Goal: Find specific page/section: Find specific page/section

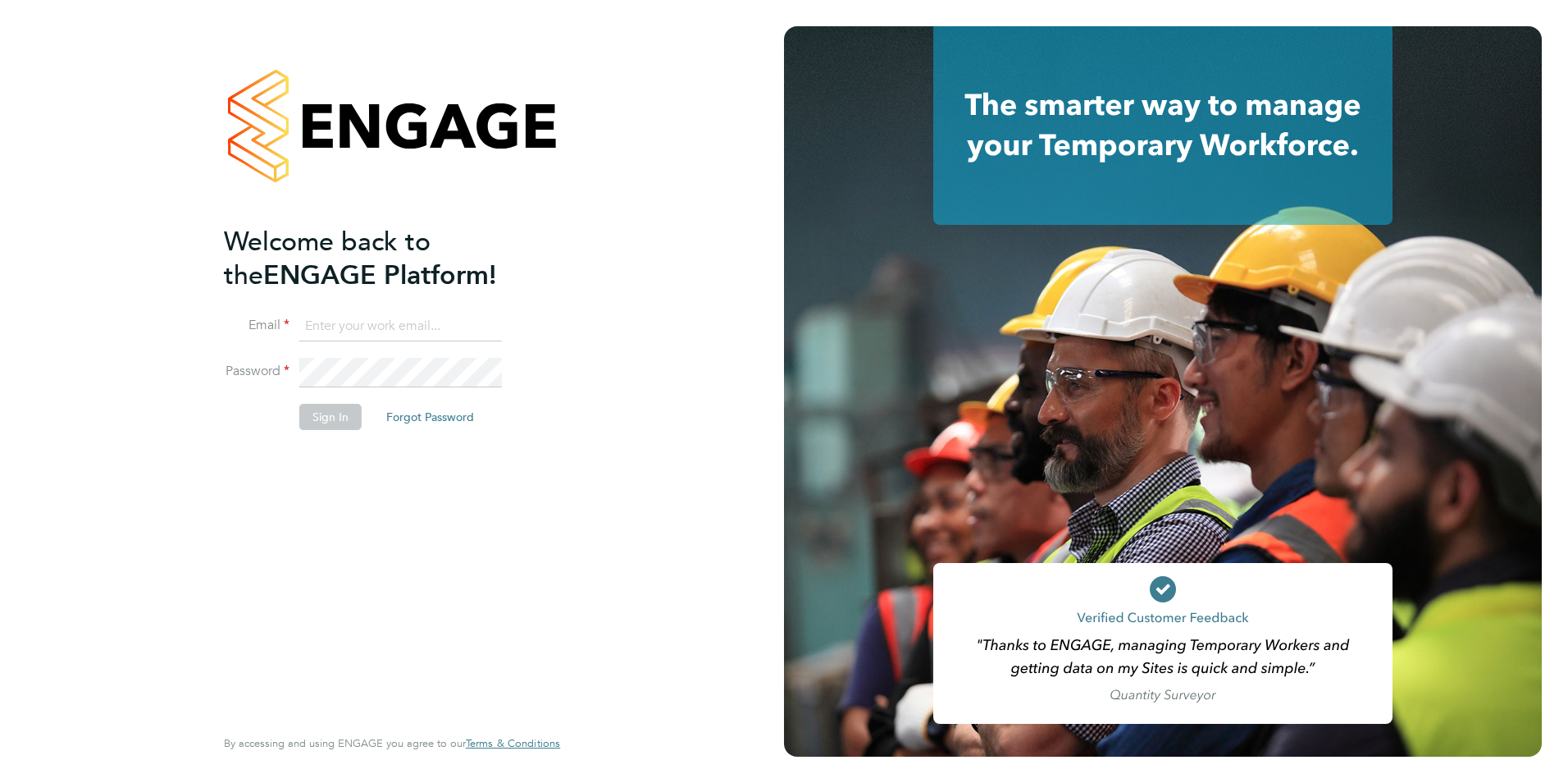
click at [386, 330] on input at bounding box center [400, 326] width 202 height 30
type input "[EMAIL_ADDRESS][DOMAIN_NAME]"
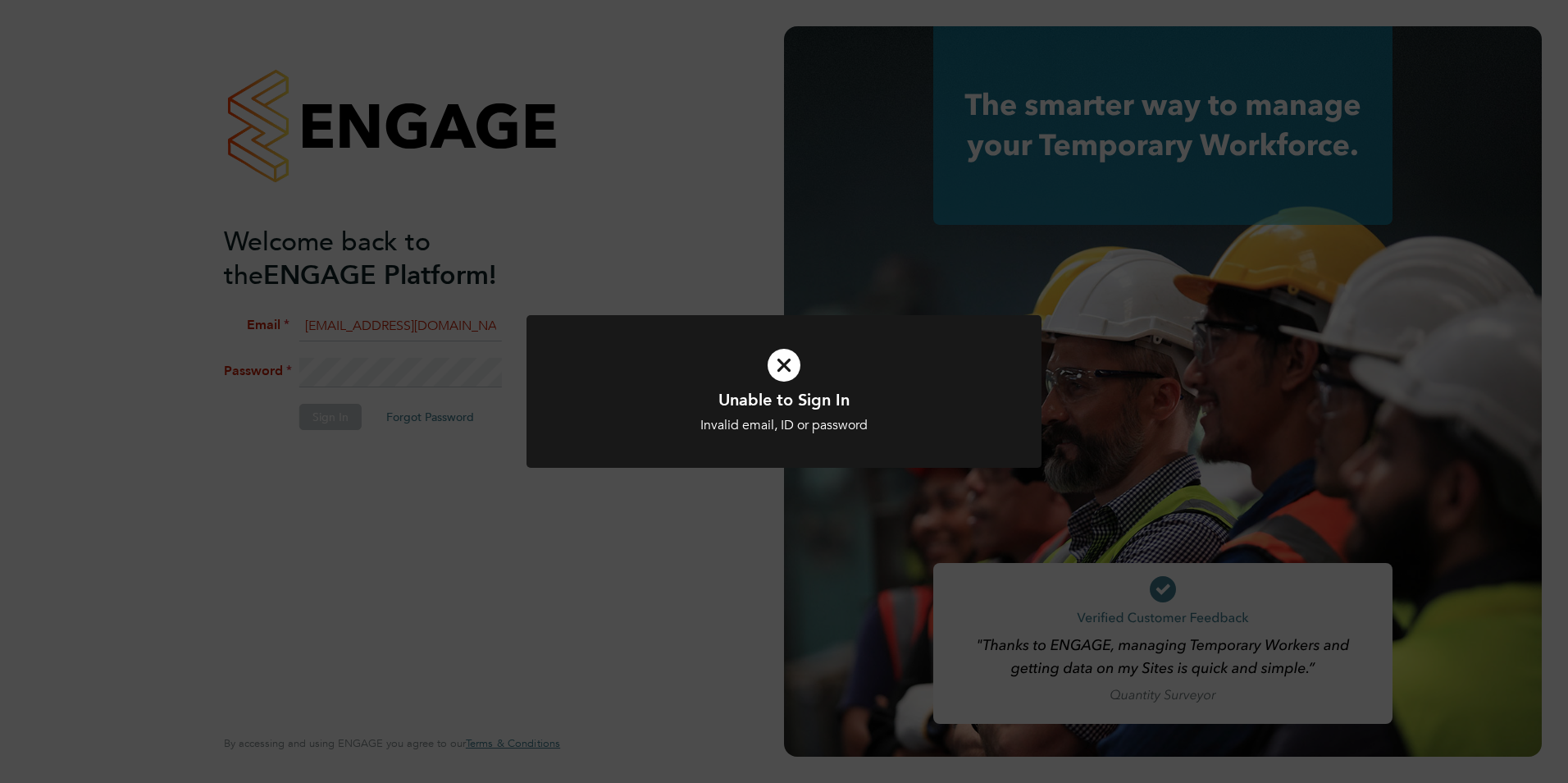
click at [778, 366] on icon at bounding box center [784, 365] width 427 height 64
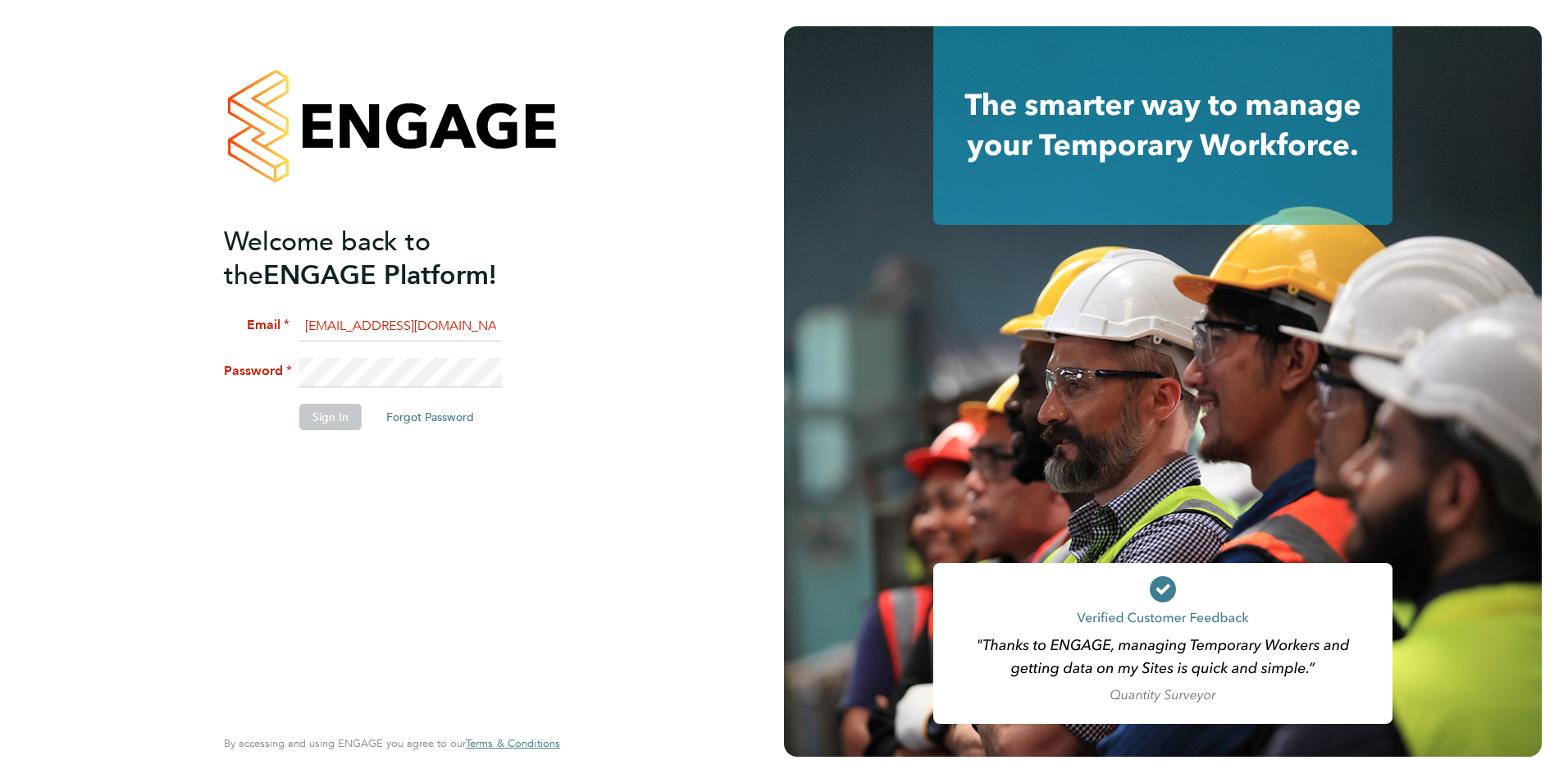
click at [0, 359] on html "Welcome back to the ENGAGE Platform! Email [EMAIL_ADDRESS][DOMAIN_NAME] Passwor…" at bounding box center [784, 391] width 1568 height 783
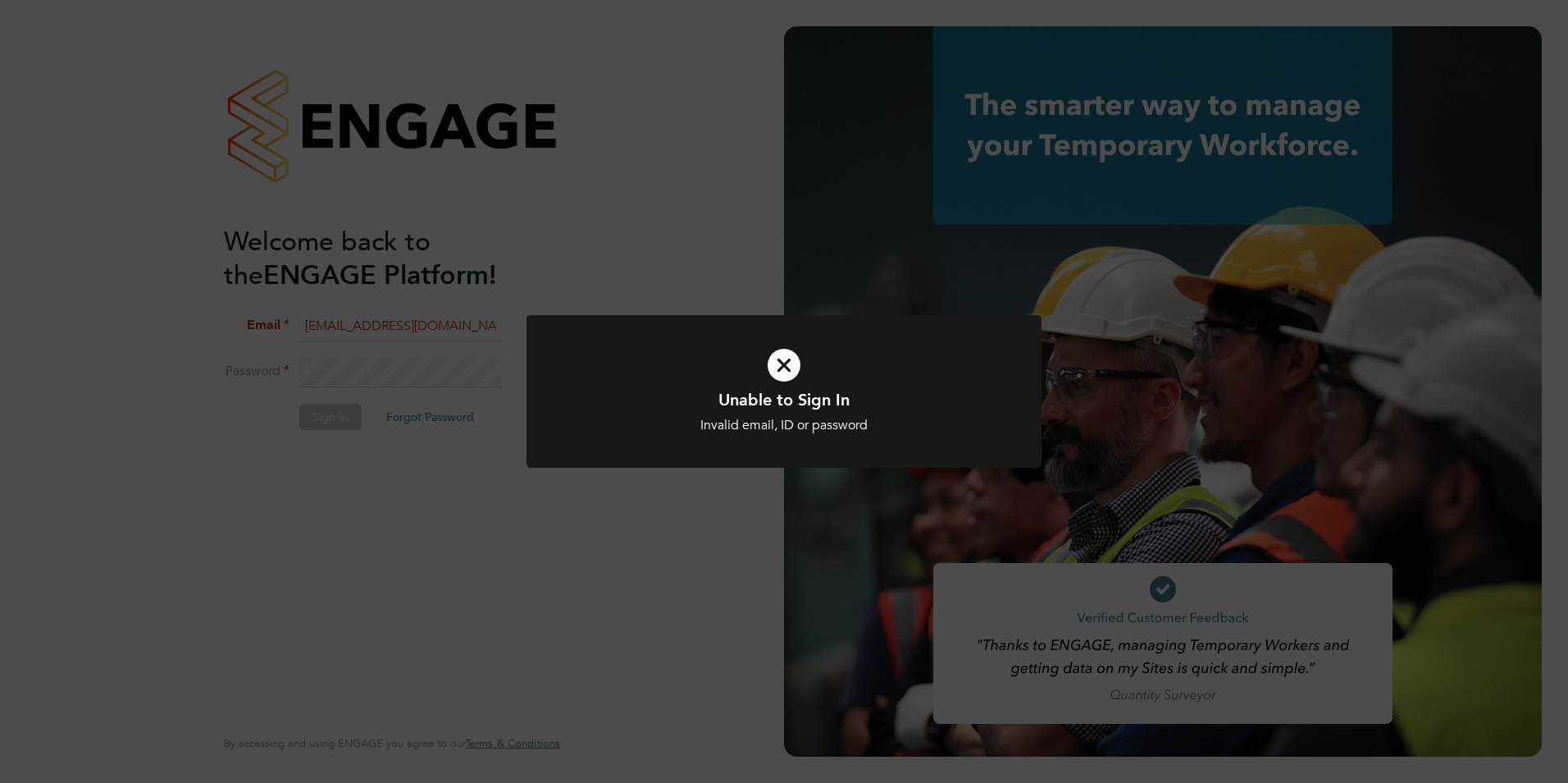
click at [786, 362] on icon at bounding box center [784, 365] width 427 height 64
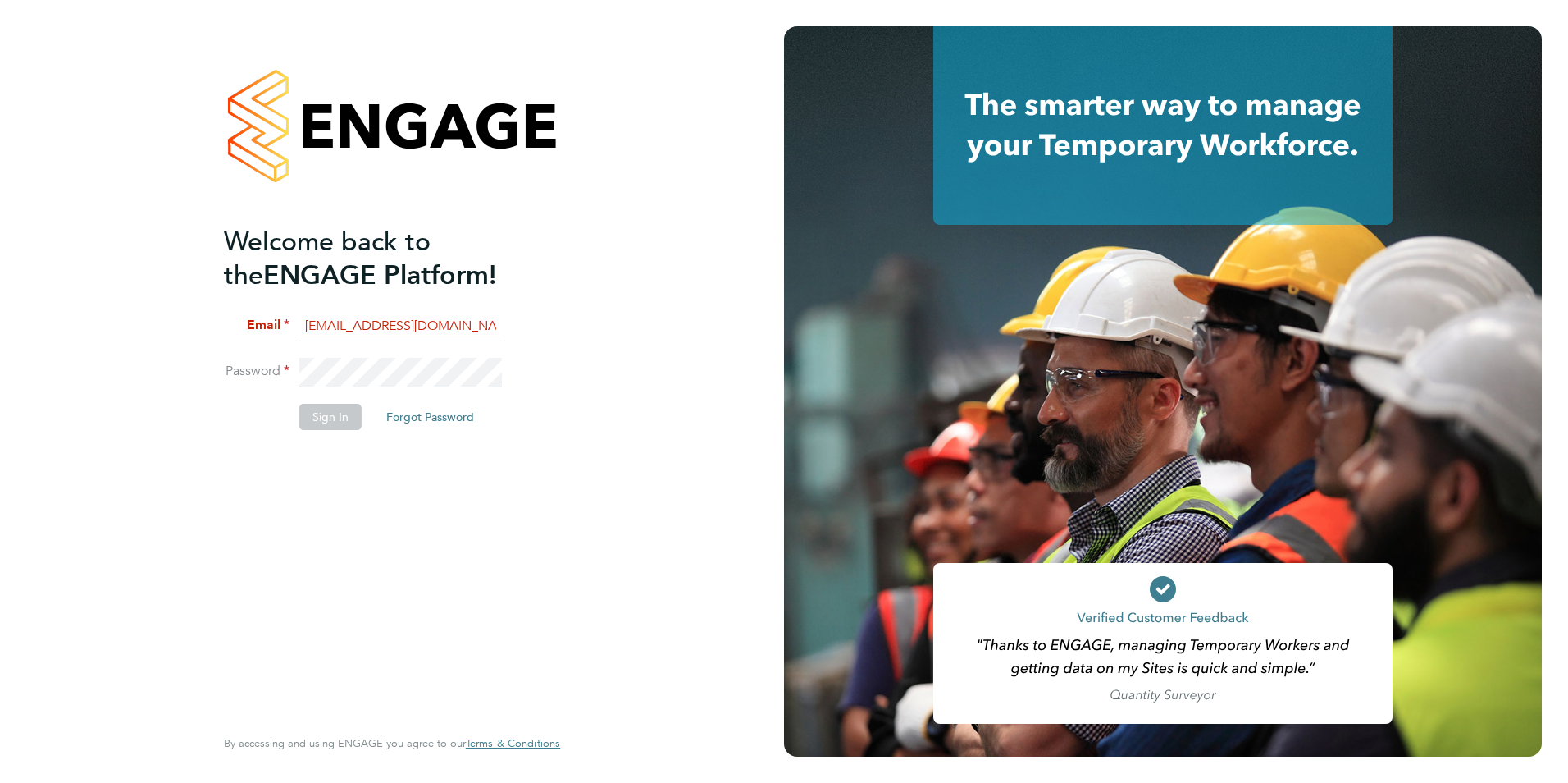
click at [456, 330] on input "[EMAIL_ADDRESS][DOMAIN_NAME]" at bounding box center [400, 326] width 202 height 30
click at [12, 340] on div "Welcome back to the ENGAGE Platform! Email [EMAIL_ADDRESS][DOMAIN_NAME] Passwor…" at bounding box center [392, 391] width 784 height 783
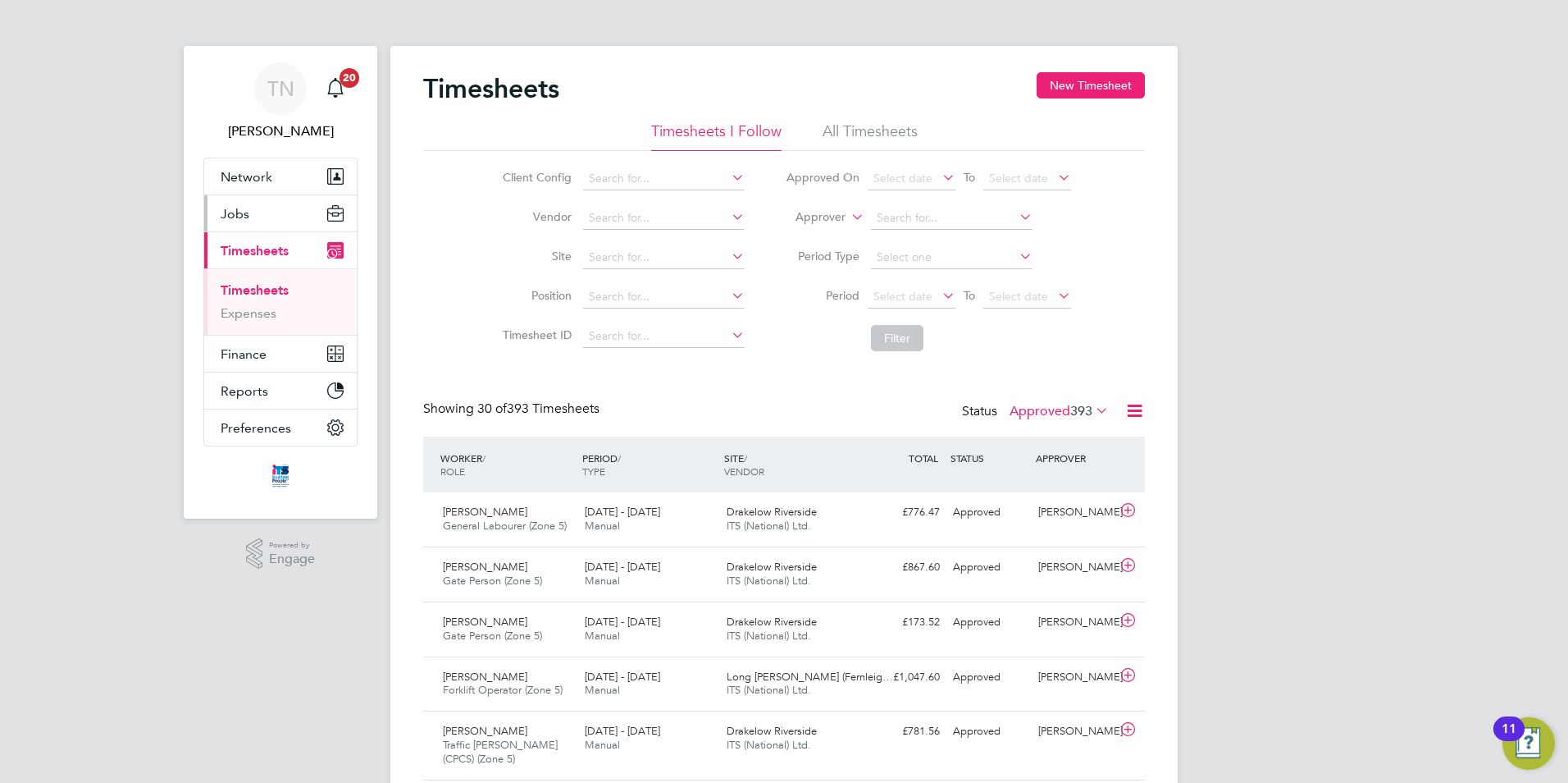
click at [254, 223] on button "Jobs" at bounding box center [280, 213] width 153 height 36
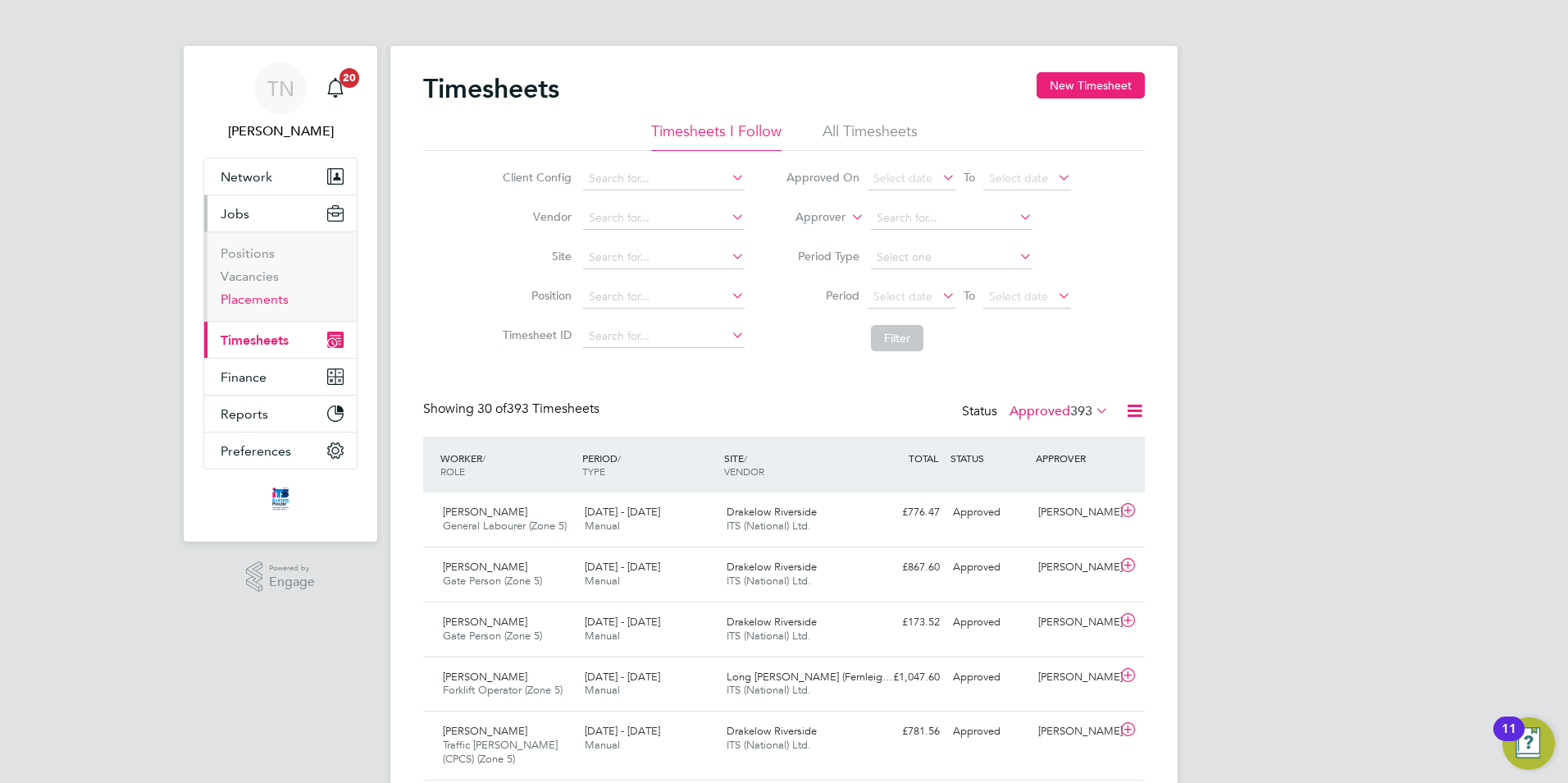
click at [256, 293] on link "Placements" at bounding box center [255, 298] width 68 height 15
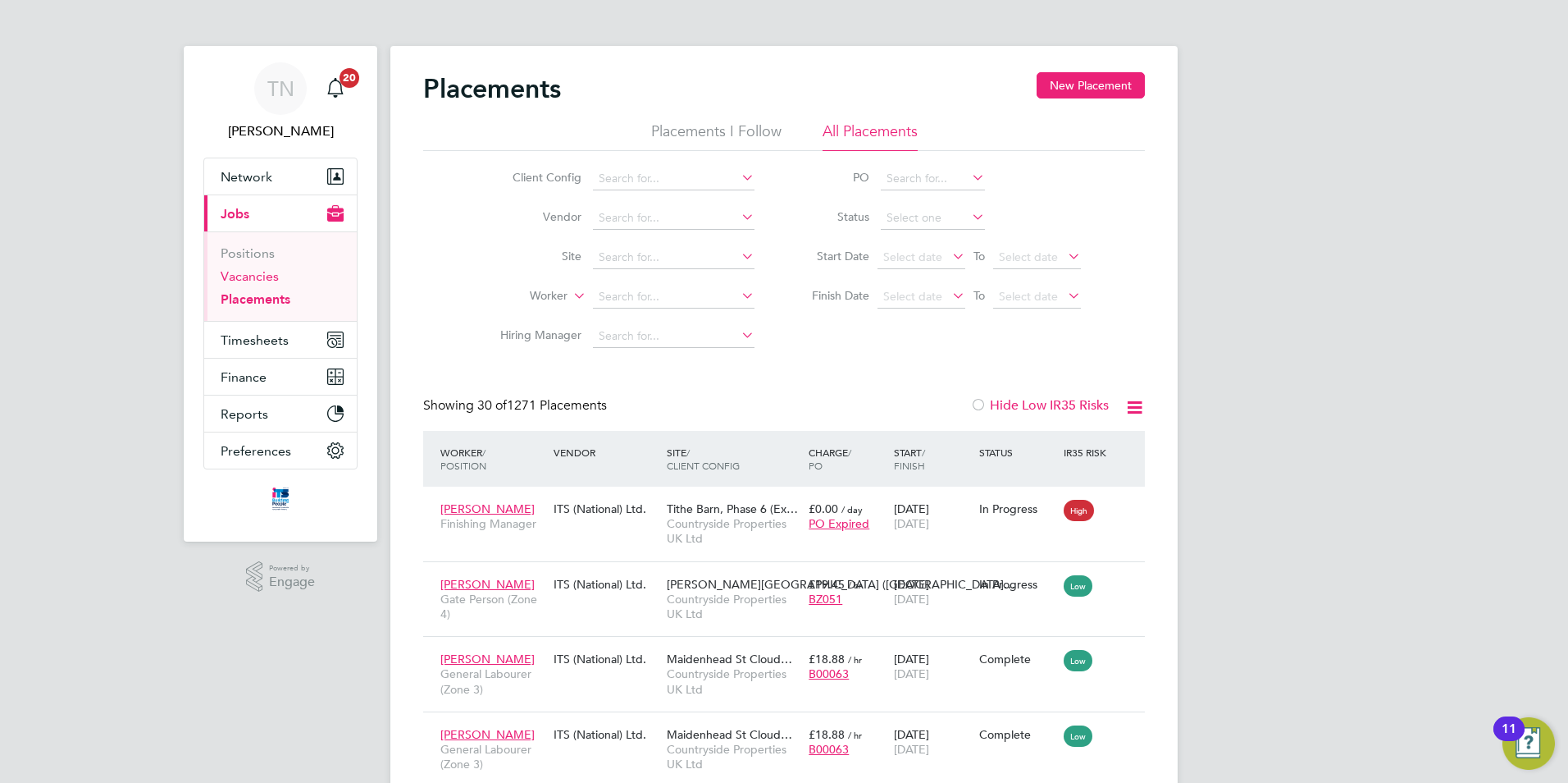
click at [259, 272] on link "Vacancies" at bounding box center [250, 275] width 58 height 15
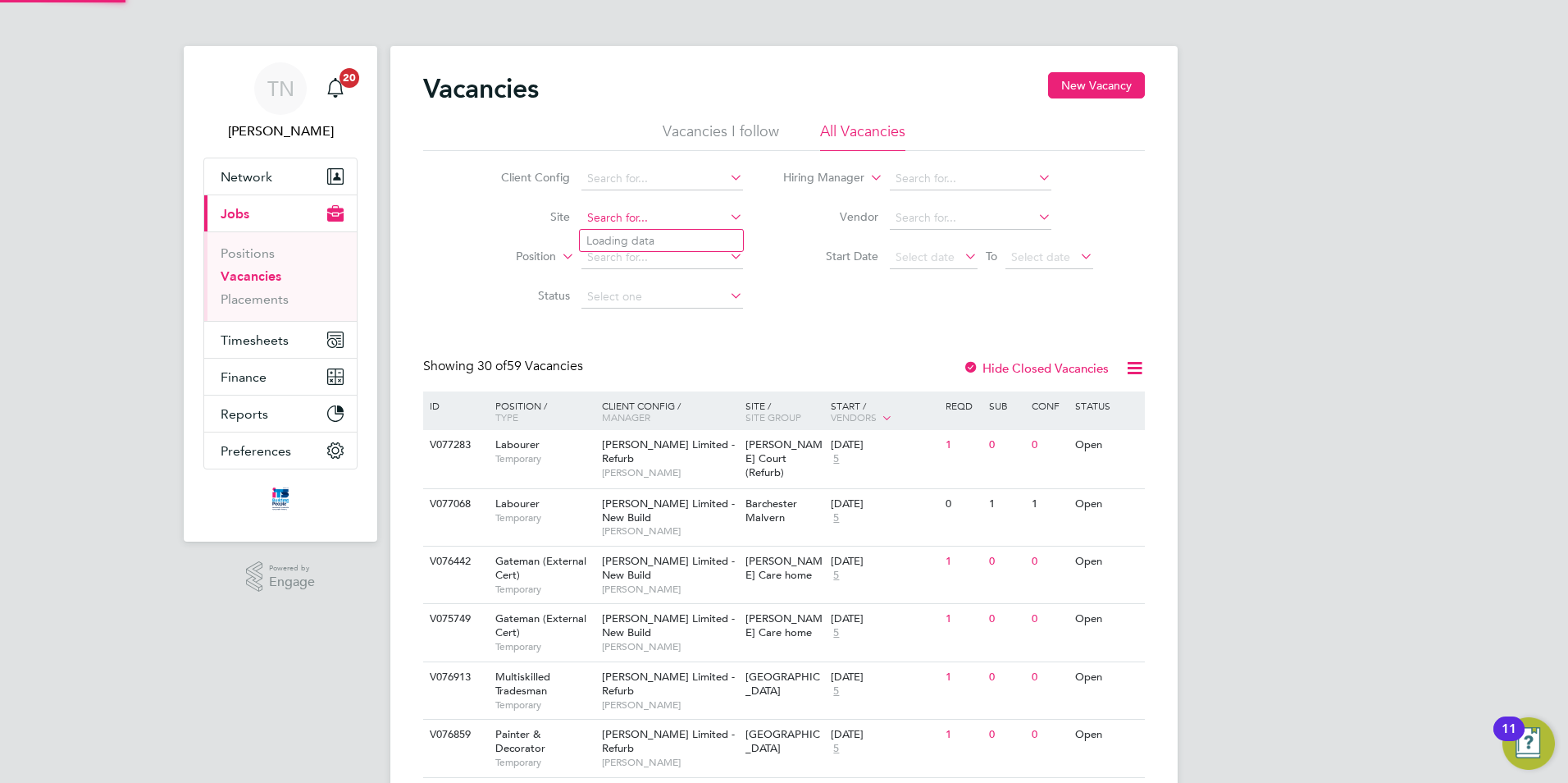
click at [642, 207] on input at bounding box center [662, 218] width 162 height 23
click at [612, 220] on input at bounding box center [662, 218] width 162 height 23
click at [644, 239] on li "Long Marston ( Fer nleigh Park)" at bounding box center [721, 241] width 282 height 22
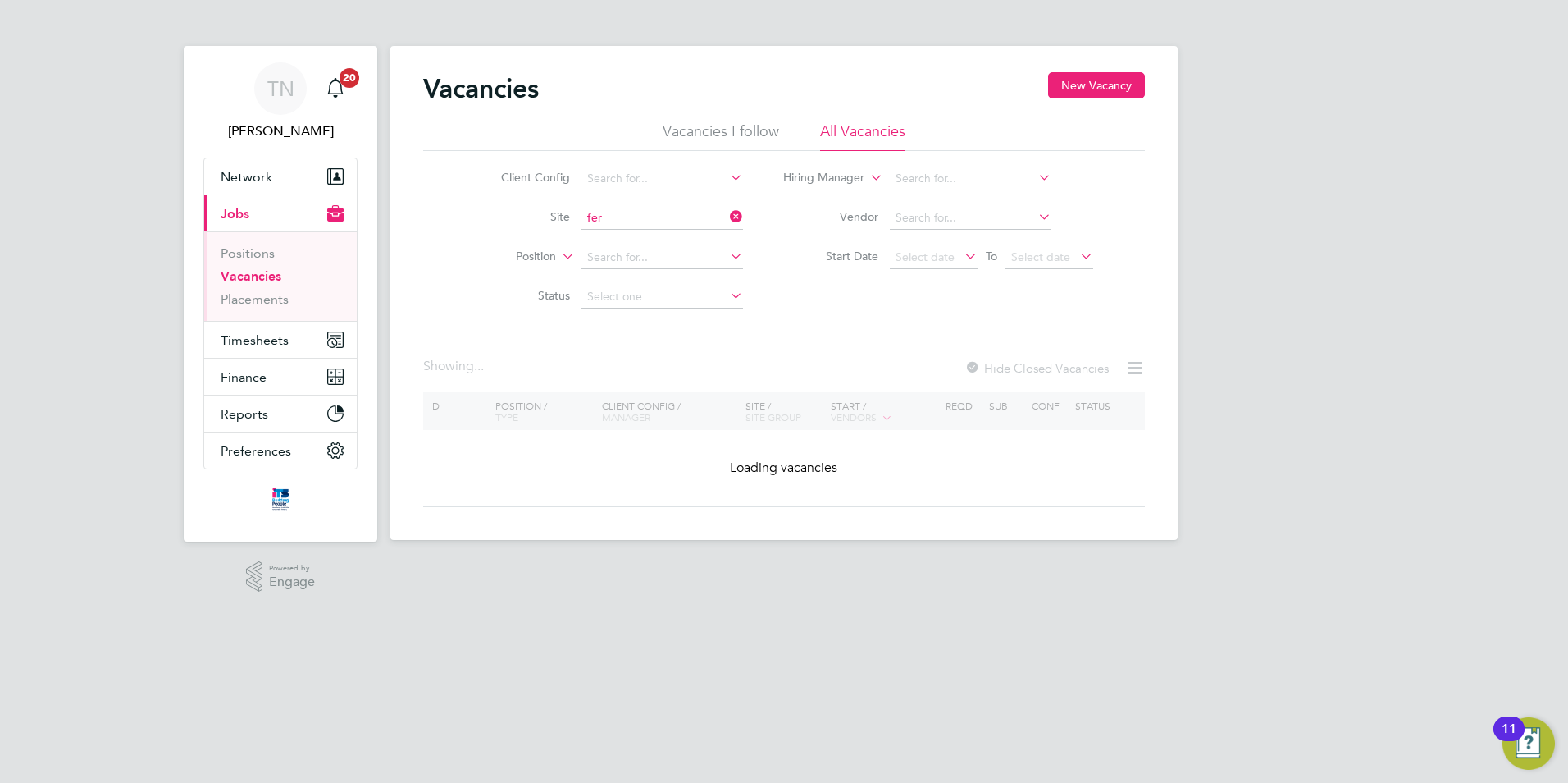
type input "Long Marston (Fernleigh Park)"
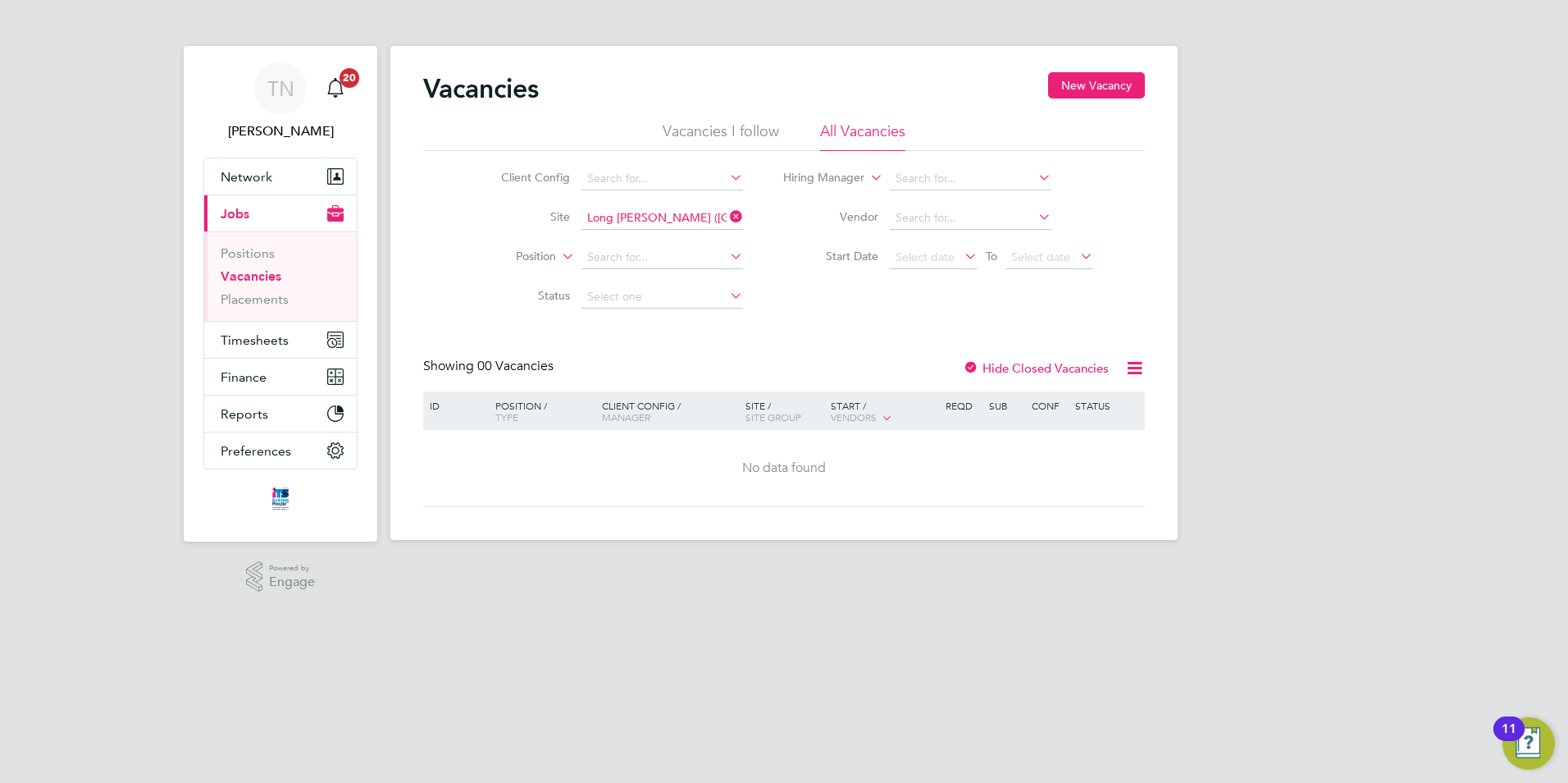
click at [249, 307] on ul "Positions Vacancies Placements" at bounding box center [280, 275] width 153 height 89
click at [251, 301] on link "Placements" at bounding box center [255, 298] width 68 height 15
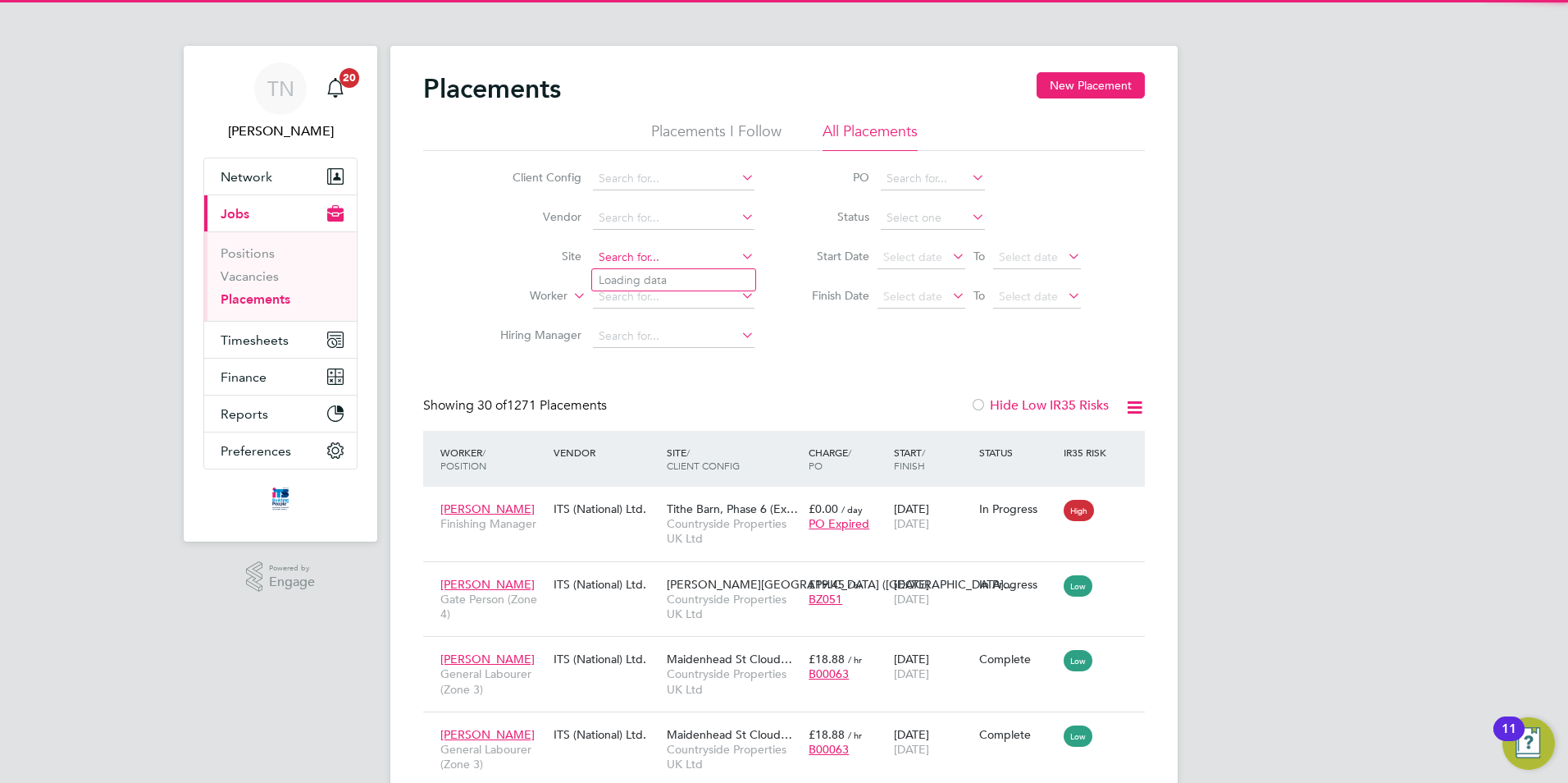
click at [622, 252] on input at bounding box center [674, 258] width 162 height 23
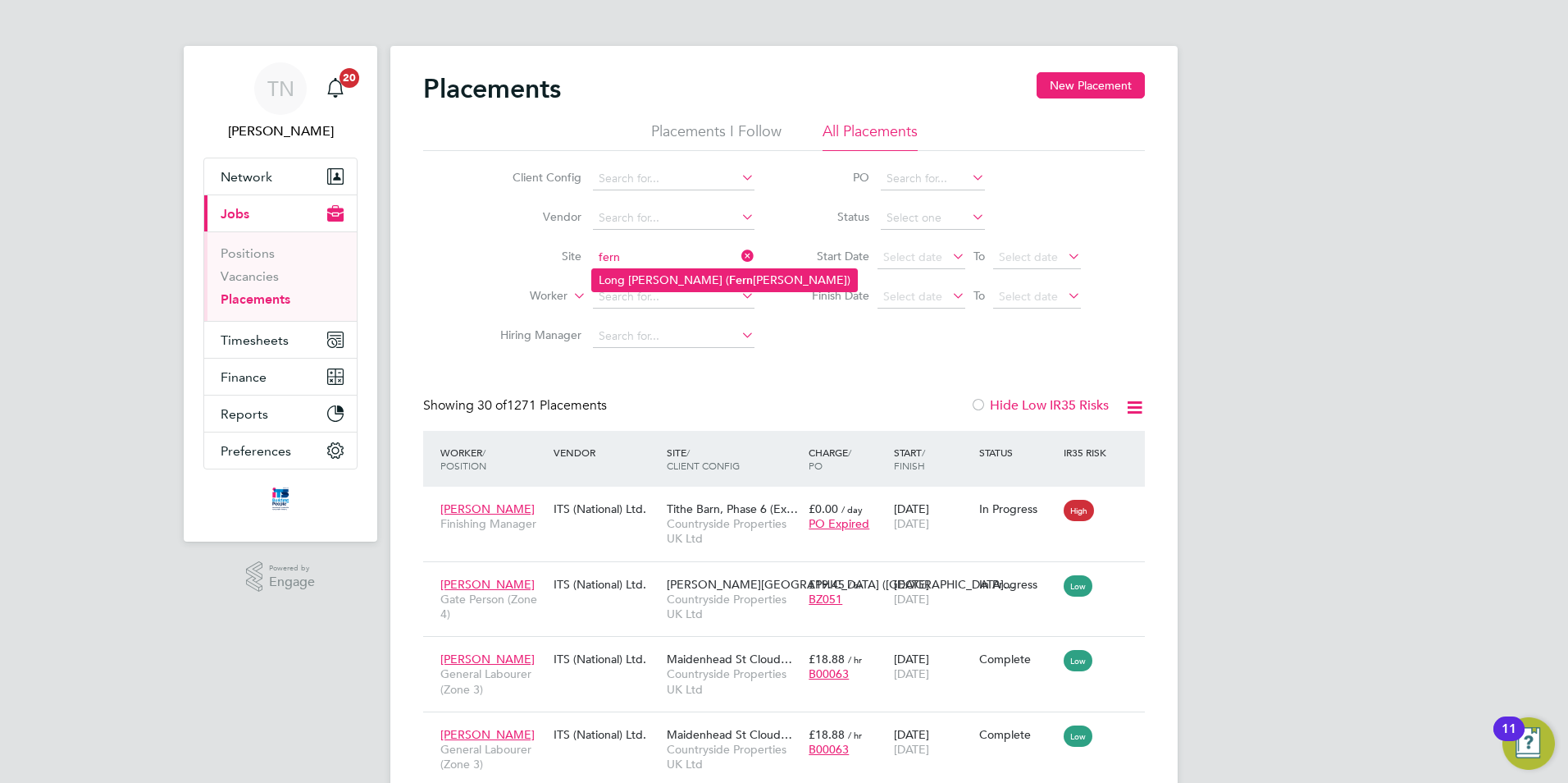
click at [648, 272] on li "Long Marston ( Fern leigh Park)" at bounding box center [724, 280] width 265 height 22
type input "Long Marston (Fernleigh Park)"
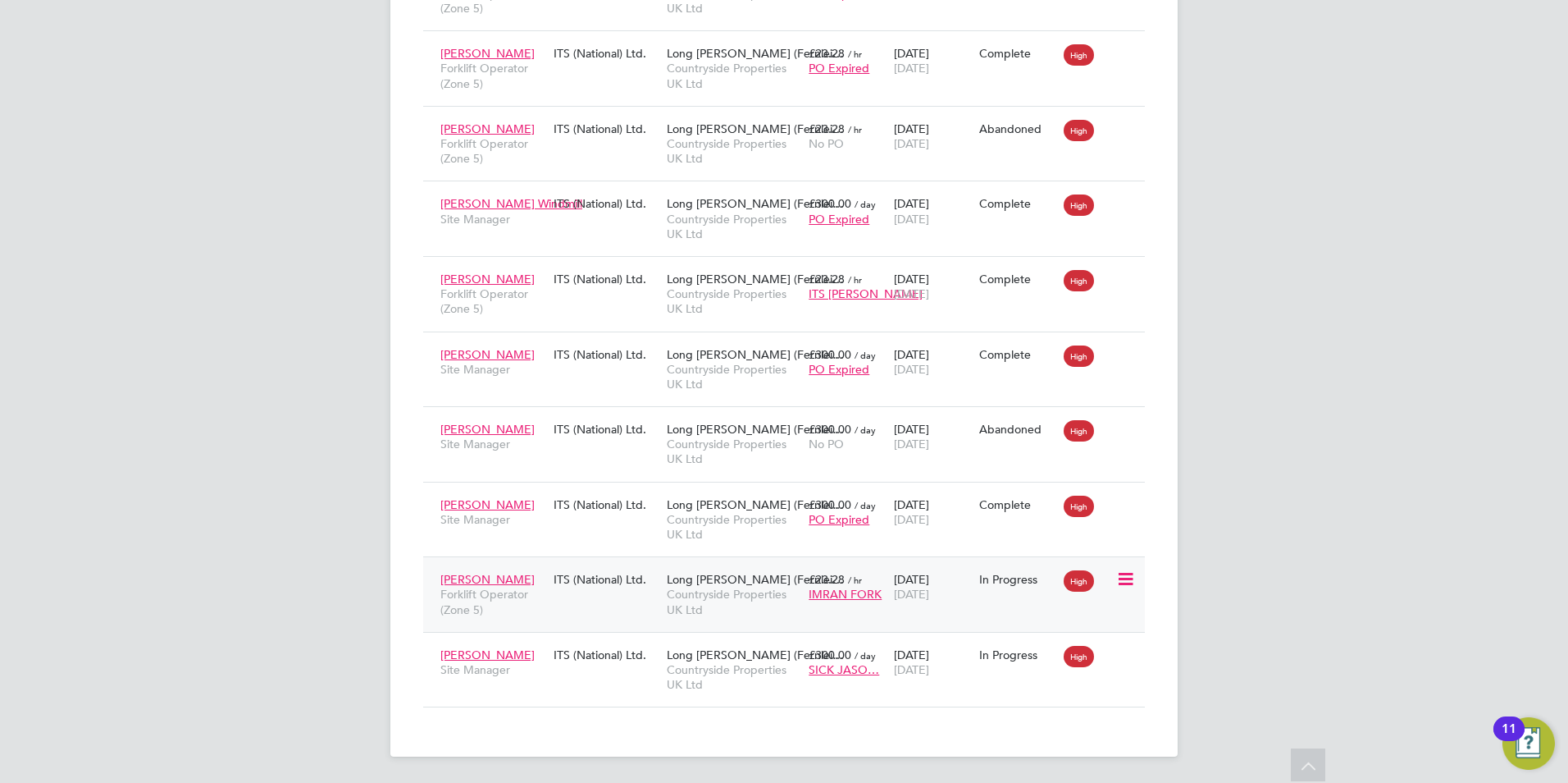
click at [1120, 578] on icon at bounding box center [1124, 579] width 16 height 20
click at [1066, 611] on li "Show change log" at bounding box center [1076, 618] width 117 height 23
